Goal: Information Seeking & Learning: Find specific fact

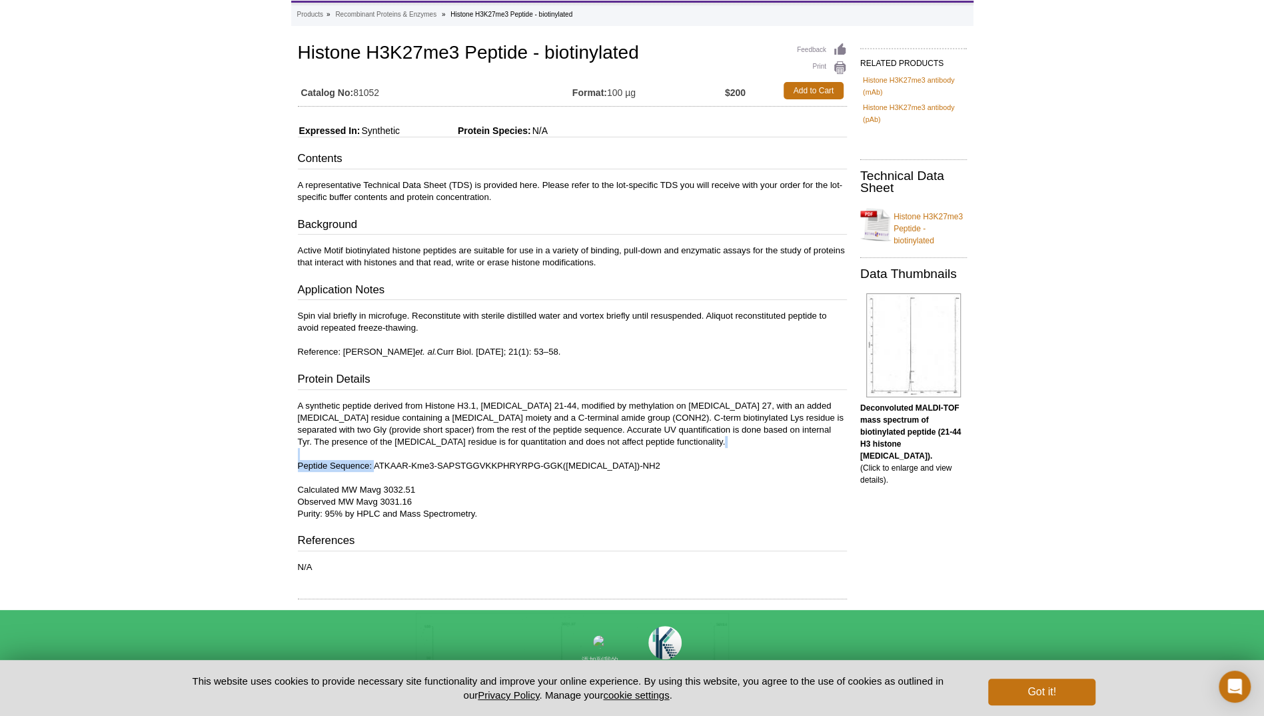
scroll to position [65, 0]
drag, startPoint x: 375, startPoint y: 461, endPoint x: 624, endPoint y: 465, distance: 249.3
click at [624, 465] on p "A synthetic peptide derived from Histone H3.1, amino acids 21-44, modified by m…" at bounding box center [572, 460] width 549 height 120
copy p "ATKAAR-Kme3-SAPSTGGVKKPHRYRPG-GGK(Biotin)-NH2"
click at [624, 465] on p "A synthetic peptide derived from Histone H3.1, amino acids 21-44, modified by m…" at bounding box center [572, 460] width 549 height 120
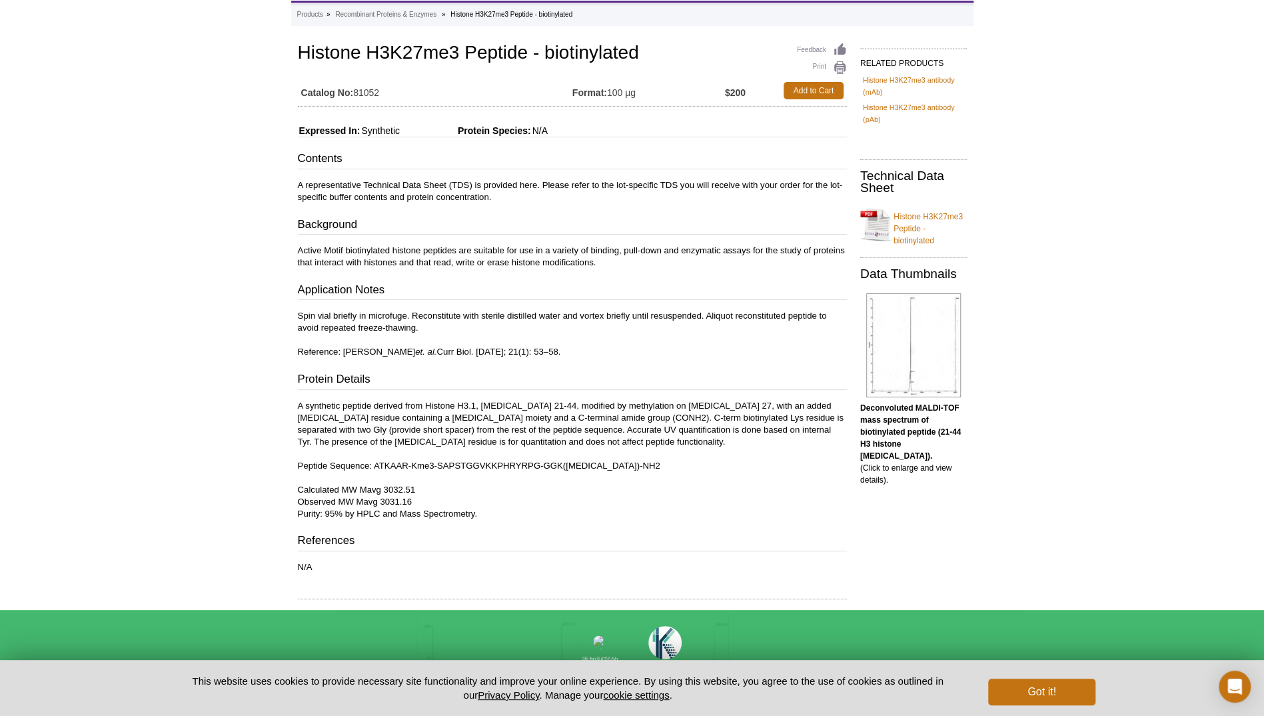
click at [543, 446] on p "A synthetic peptide derived from Histone H3.1, amino acids 21-44, modified by m…" at bounding box center [572, 460] width 549 height 120
drag, startPoint x: 519, startPoint y: 419, endPoint x: 560, endPoint y: 421, distance: 41.4
click at [560, 421] on p "A synthetic peptide derived from Histone H3.1, amino acids 21-44, modified by m…" at bounding box center [572, 460] width 549 height 120
copy p "(CONH2)."
click at [560, 421] on p "A synthetic peptide derived from Histone H3.1, amino acids 21-44, modified by m…" at bounding box center [572, 460] width 549 height 120
